Goal: Information Seeking & Learning: Learn about a topic

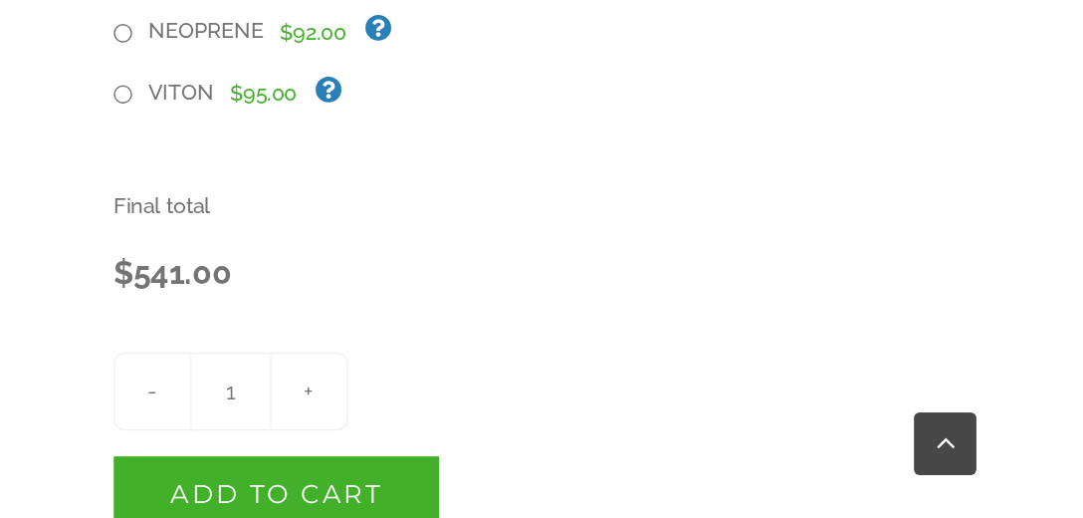
scroll to position [630, 0]
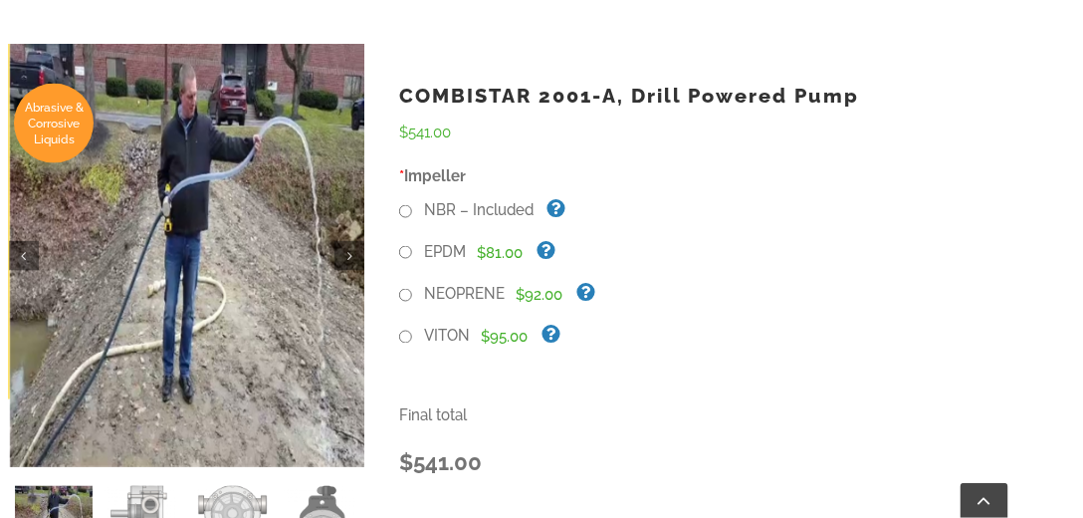
click at [121, 166] on link at bounding box center [187, 255] width 355 height 423
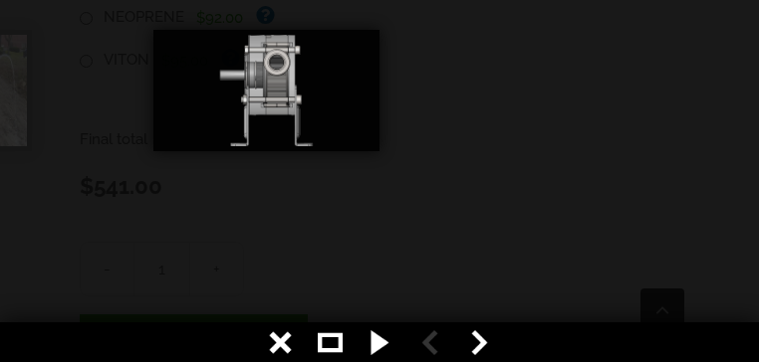
scroll to position [637, 0]
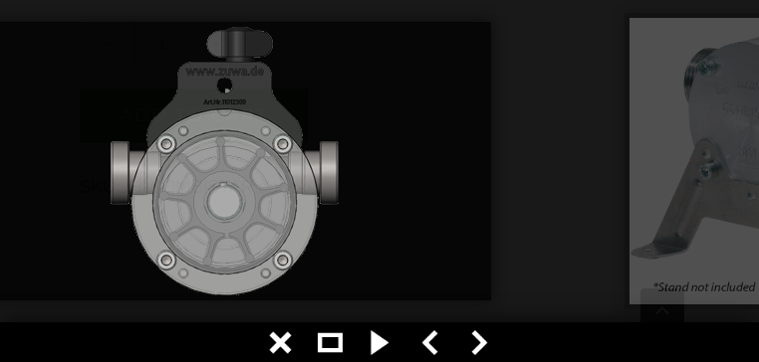
scroll to position [876, 0]
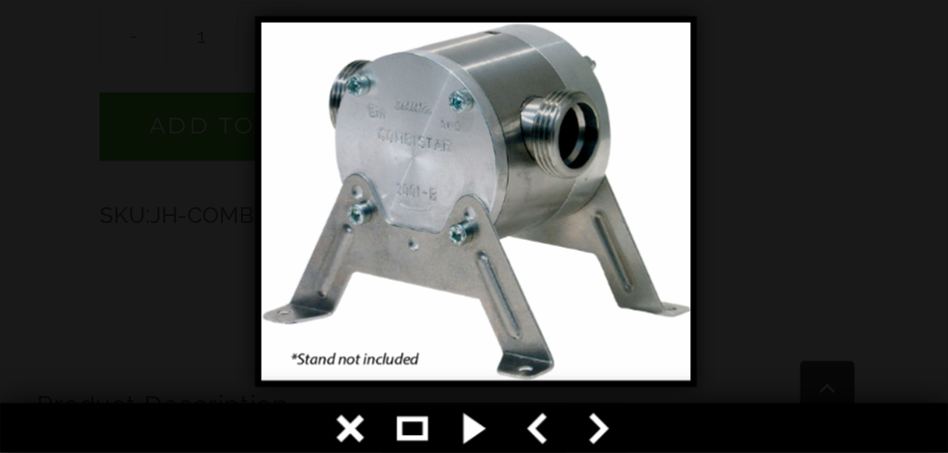
scroll to position [877, 0]
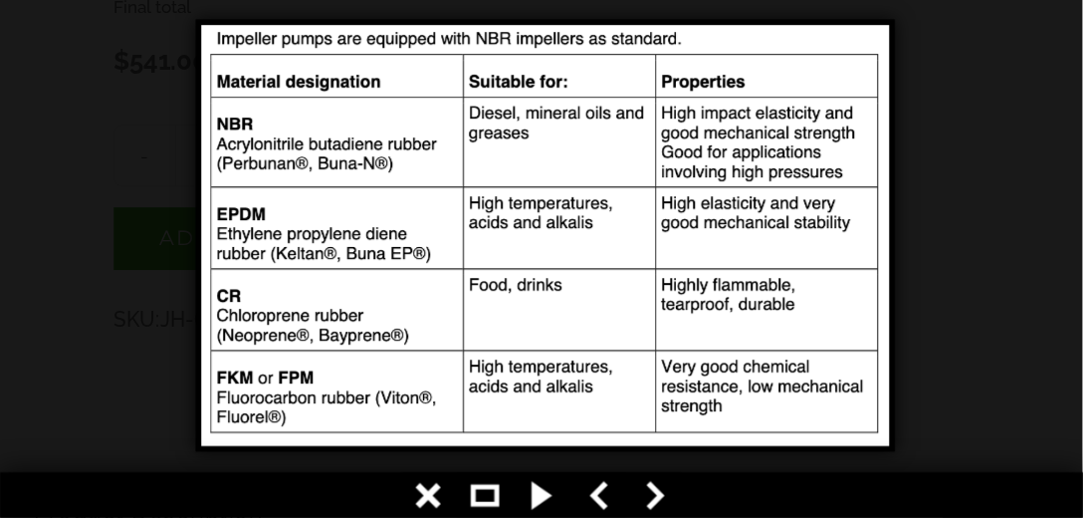
scroll to position [877, 0]
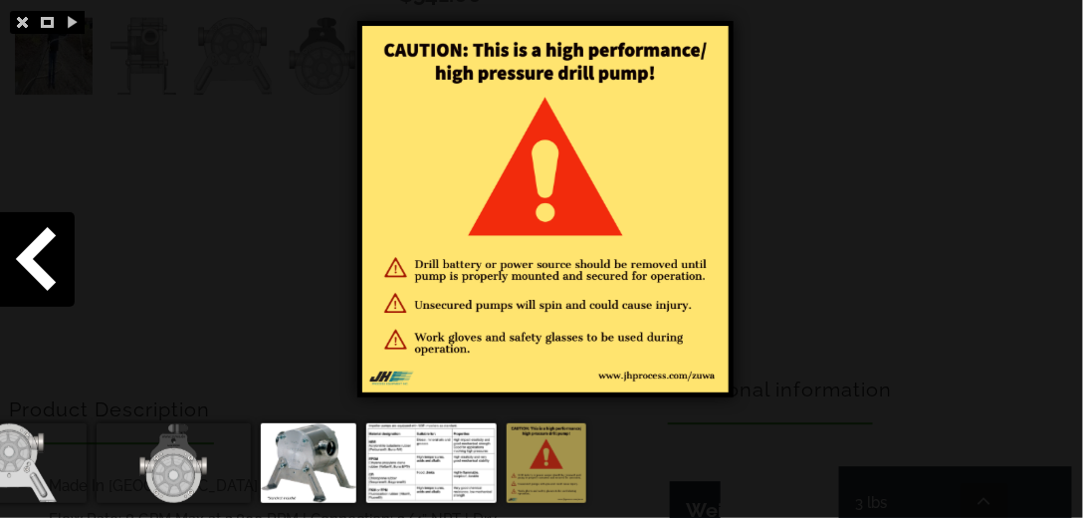
scroll to position [1104, 0]
click at [35, 265] on span at bounding box center [37, 259] width 75 height 95
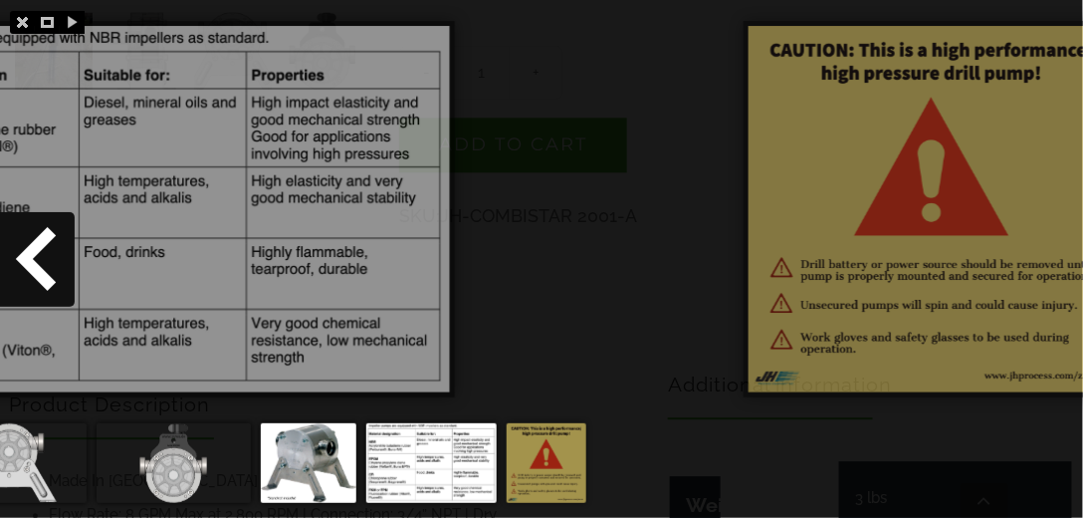
click at [34, 265] on span at bounding box center [37, 259] width 75 height 95
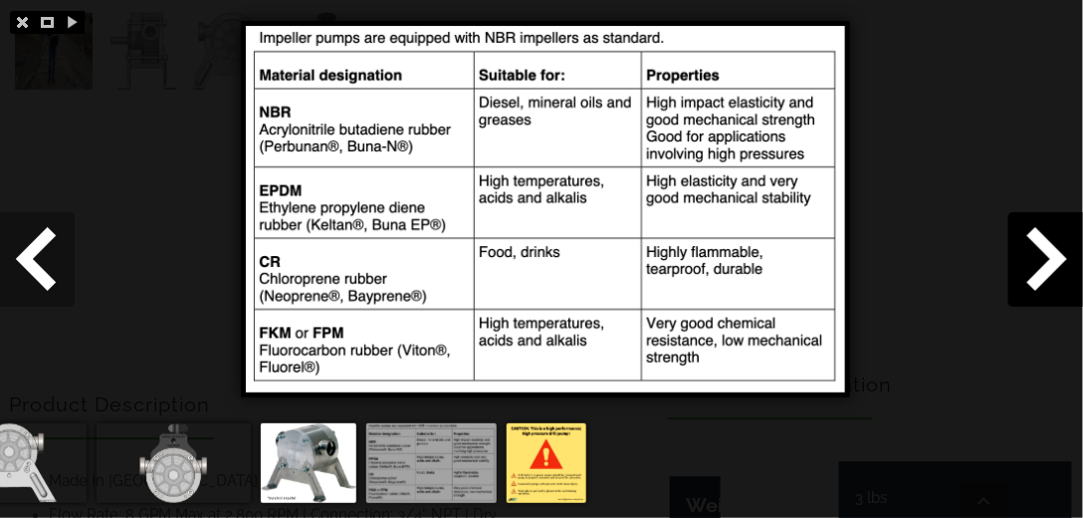
click at [34, 265] on span at bounding box center [37, 259] width 75 height 95
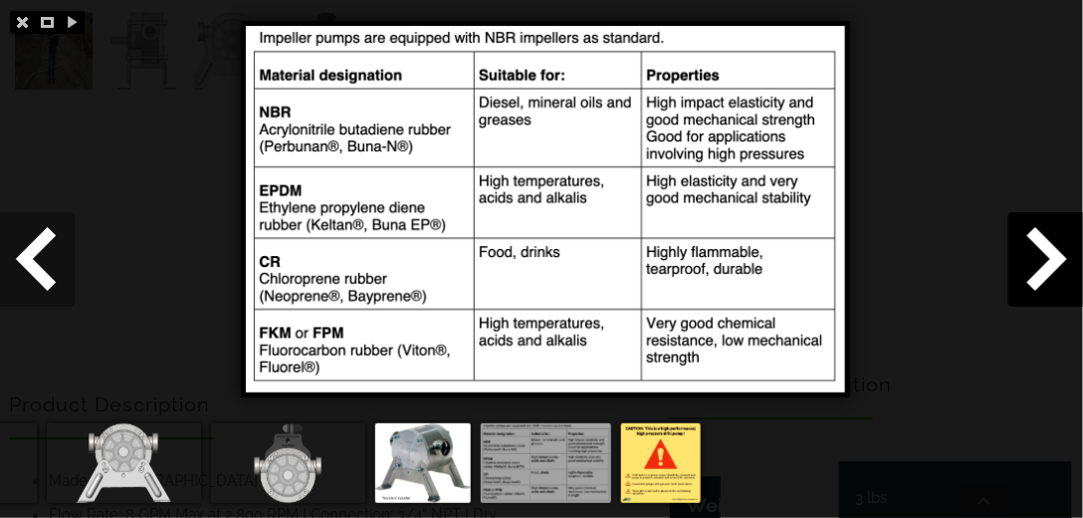
click at [34, 265] on span at bounding box center [37, 259] width 75 height 95
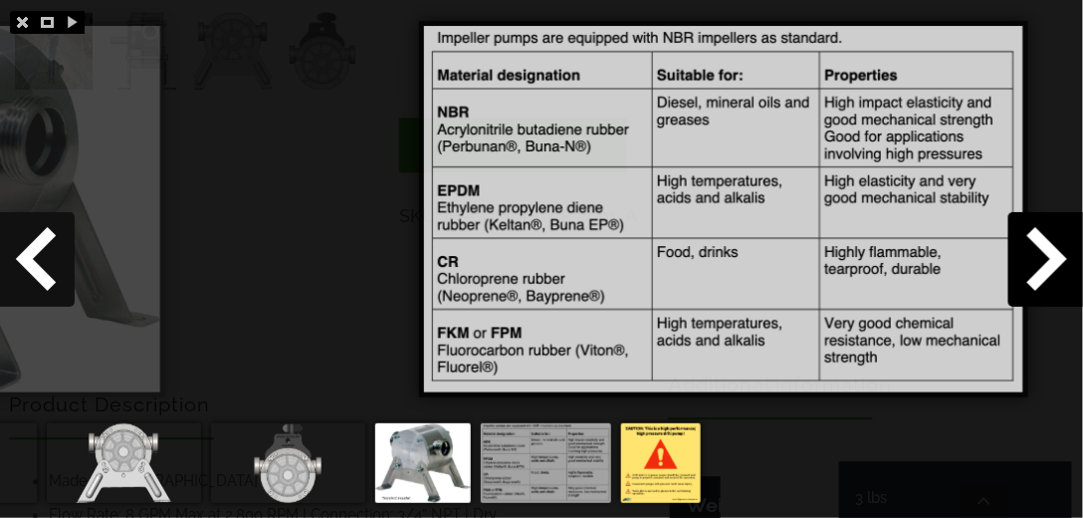
click at [34, 265] on span at bounding box center [37, 259] width 75 height 95
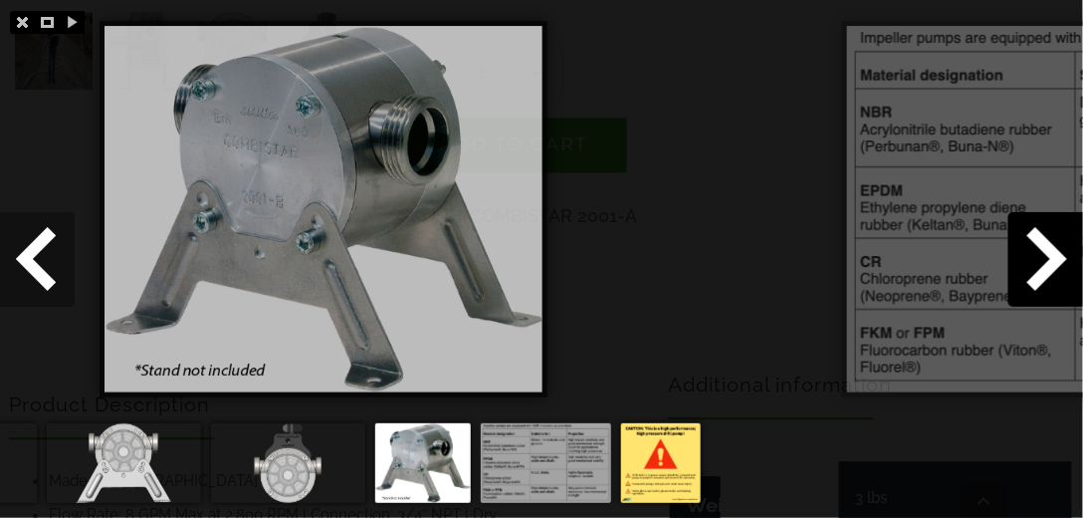
click at [34, 265] on span at bounding box center [37, 259] width 75 height 95
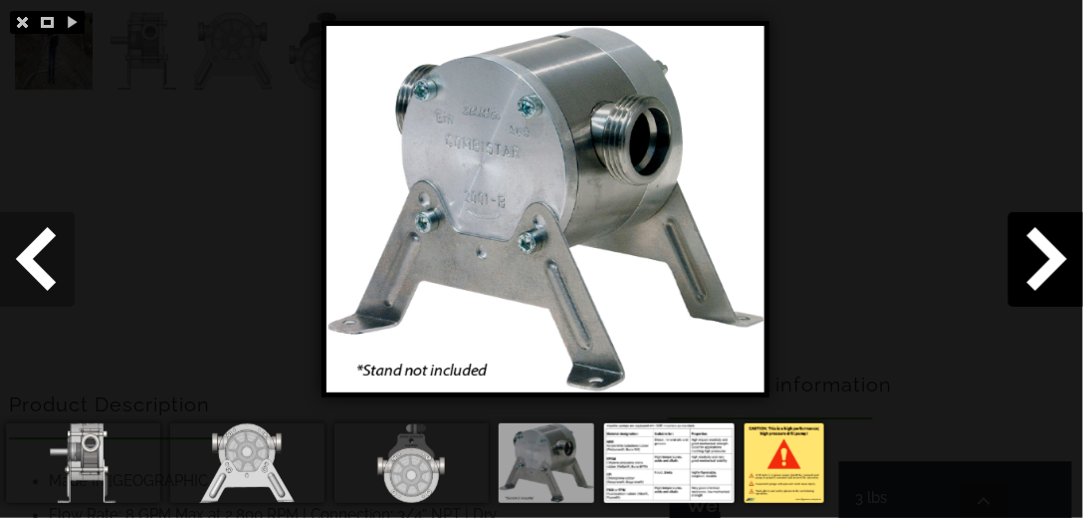
click at [34, 265] on span at bounding box center [37, 259] width 75 height 95
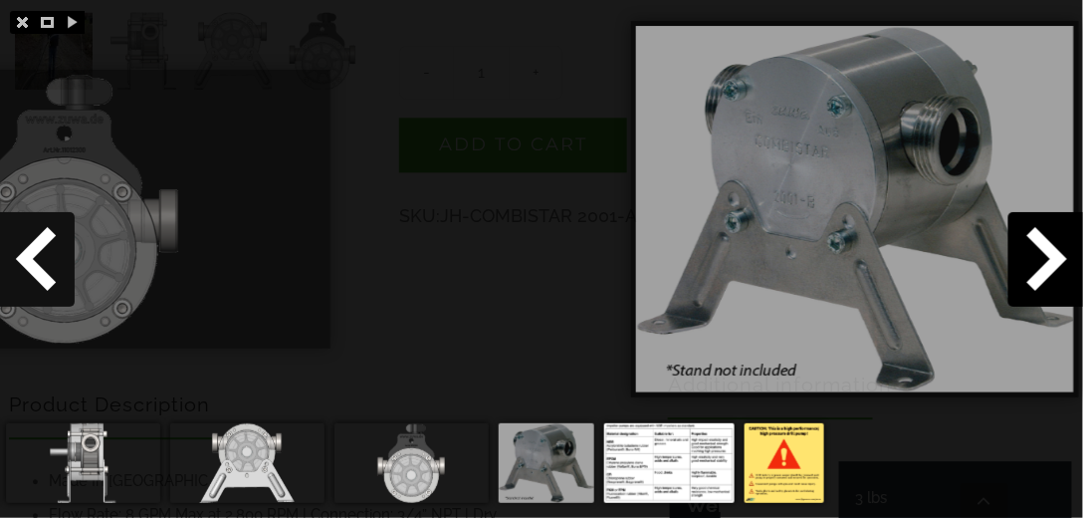
click at [34, 265] on span at bounding box center [37, 259] width 75 height 95
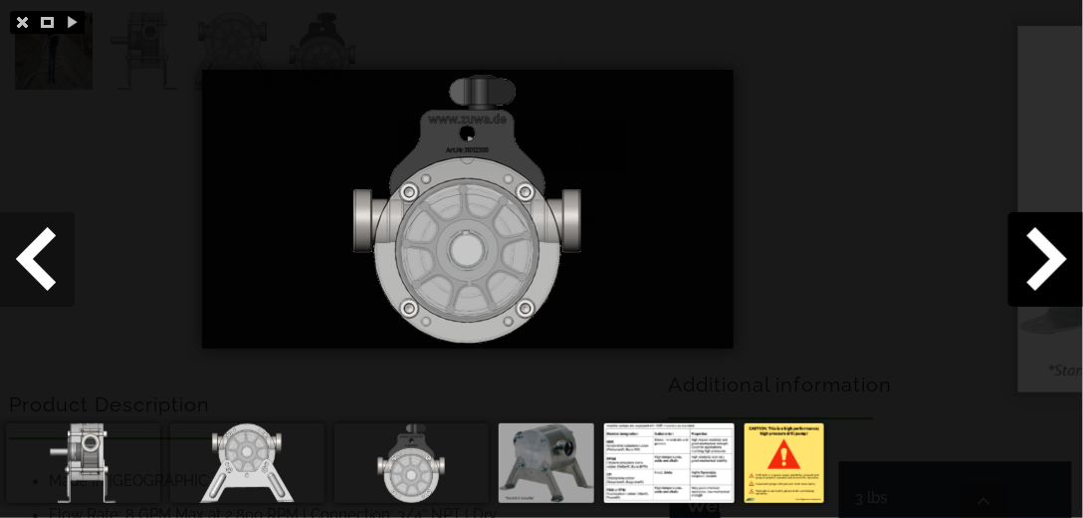
click at [34, 265] on span at bounding box center [37, 259] width 75 height 95
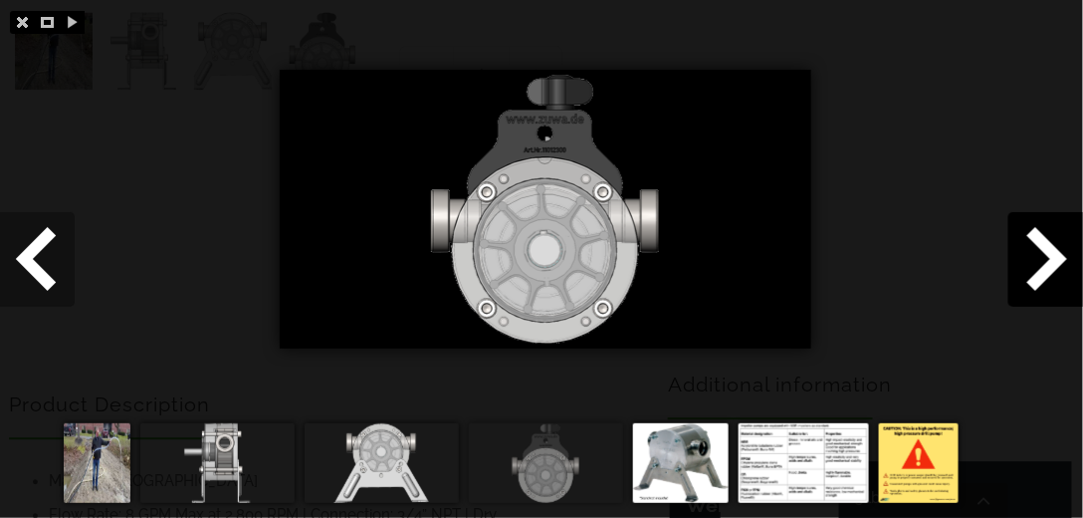
click at [34, 264] on span at bounding box center [37, 259] width 75 height 95
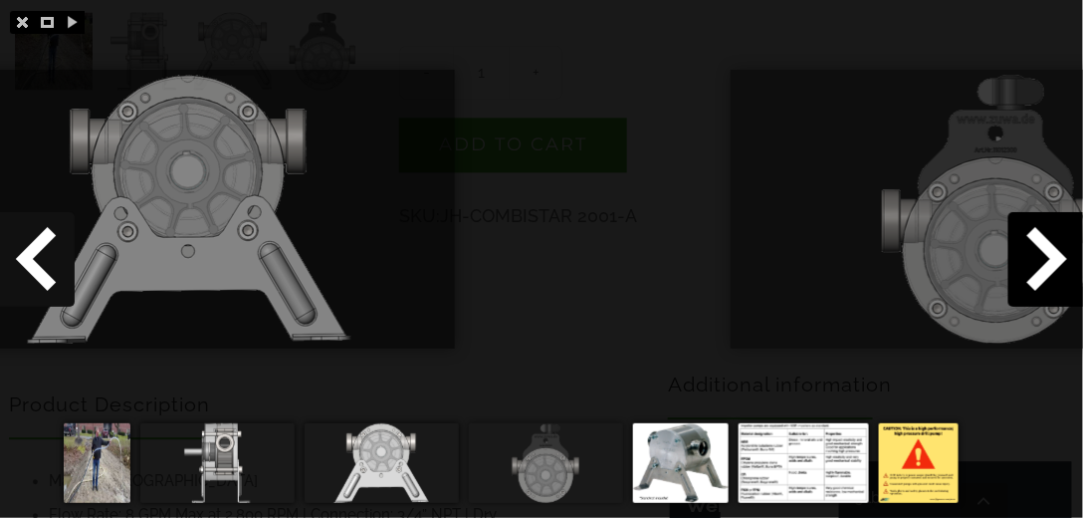
click at [34, 264] on span at bounding box center [37, 259] width 75 height 95
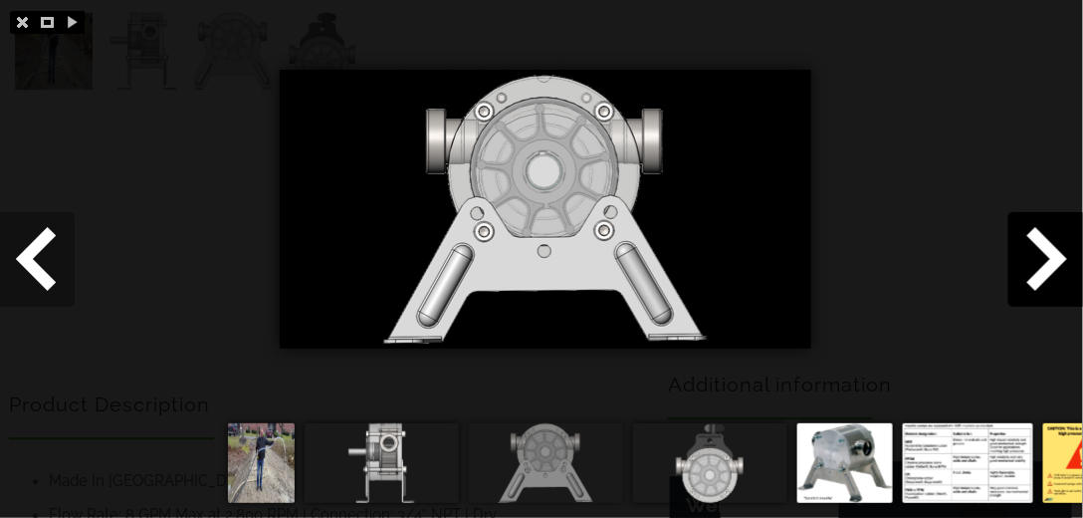
click at [34, 264] on span at bounding box center [37, 259] width 75 height 95
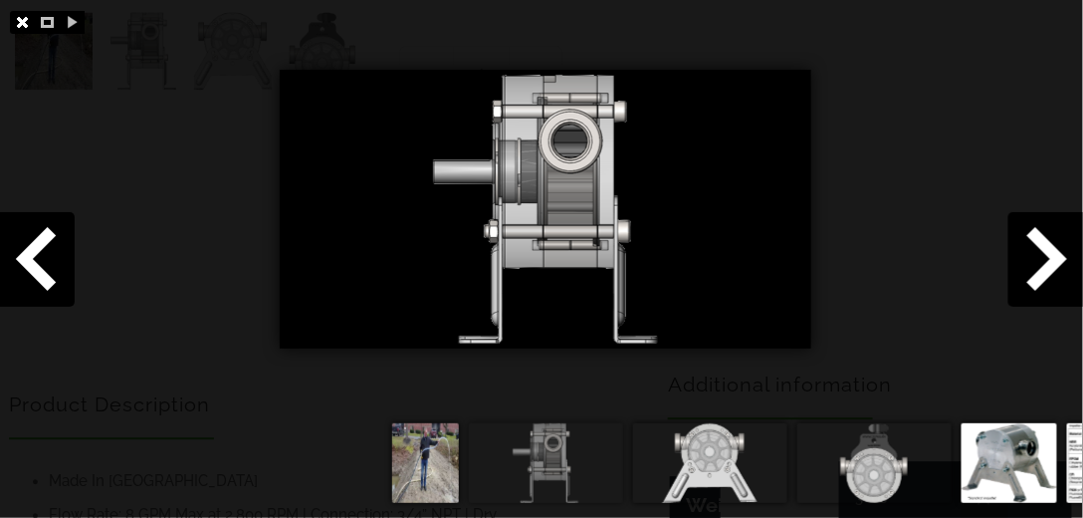
click at [17, 19] on link at bounding box center [22, 22] width 25 height 23
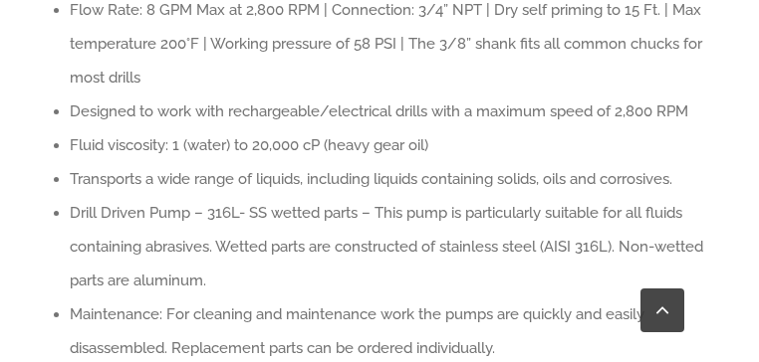
scroll to position [1341, 0]
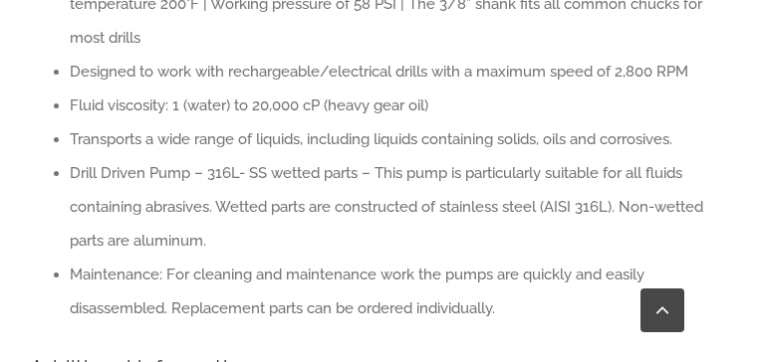
click at [523, 156] on li "Drill Driven Pump – 316L- SS wetted parts – This pump is particularly suitable …" at bounding box center [392, 207] width 645 height 102
click at [299, 258] on li "Maintenance: For cleaning and maintenance work the pumps are quickly and easily…" at bounding box center [392, 292] width 645 height 68
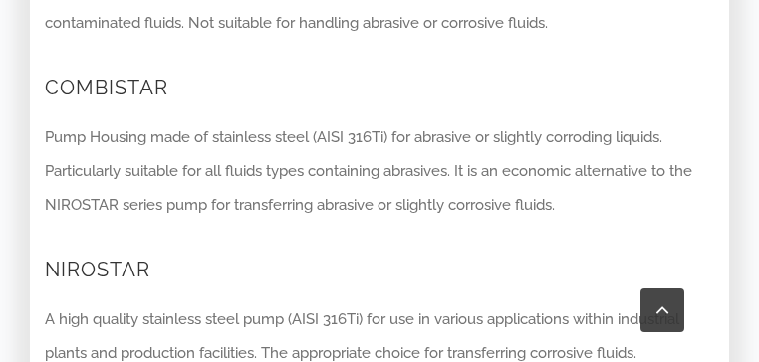
scroll to position [2973, 0]
